Goal: Information Seeking & Learning: Learn about a topic

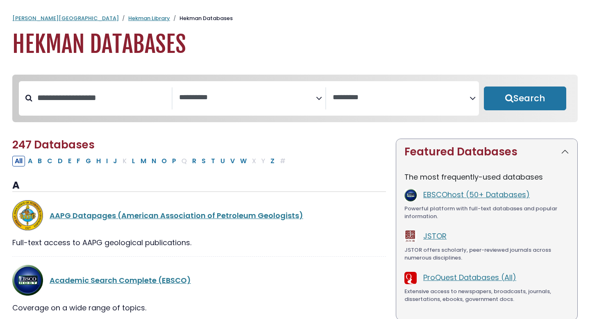
select select "Database Subject Filter"
select select "Database Vendors Filter"
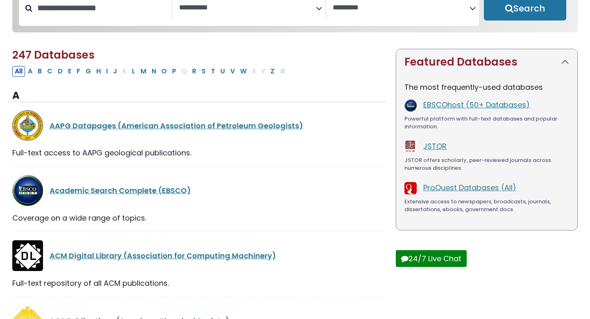
scroll to position [91, 0]
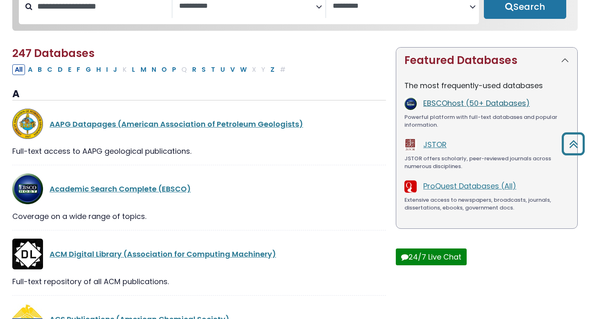
click at [439, 102] on link "EBSCOhost (50+ Databases)" at bounding box center [476, 103] width 107 height 10
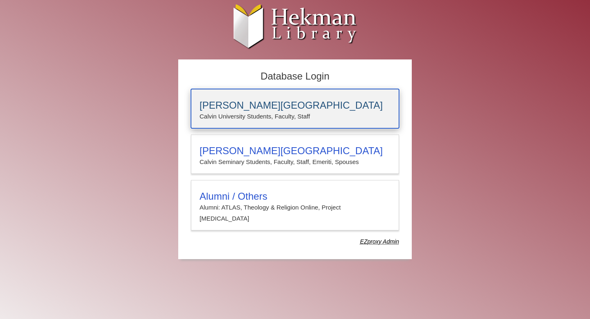
click at [287, 109] on h3 "[PERSON_NAME][GEOGRAPHIC_DATA]" at bounding box center [295, 105] width 191 height 11
